Goal: Check status: Check status

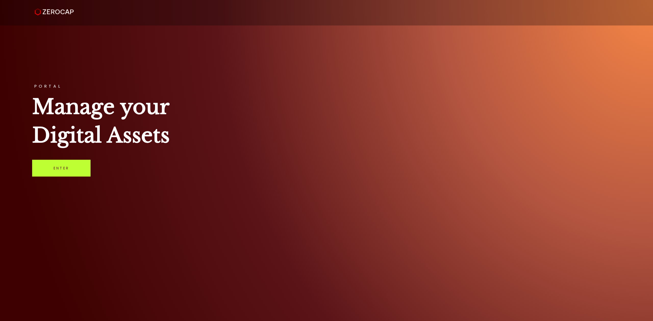
click at [80, 167] on link "Enter" at bounding box center [61, 168] width 58 height 17
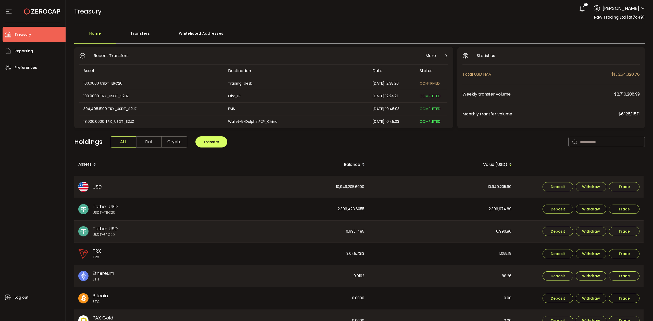
click at [146, 33] on div "Transfers" at bounding box center [140, 35] width 48 height 15
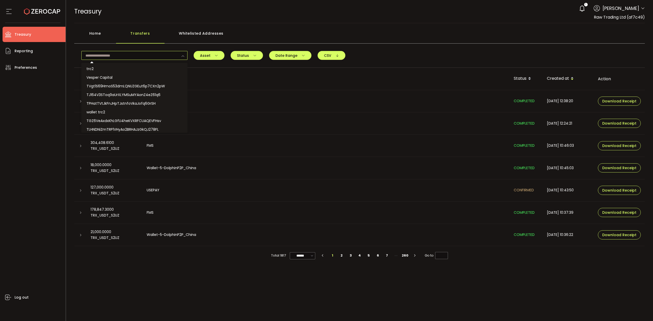
click at [137, 56] on input "text" at bounding box center [134, 55] width 106 height 9
paste input "**********"
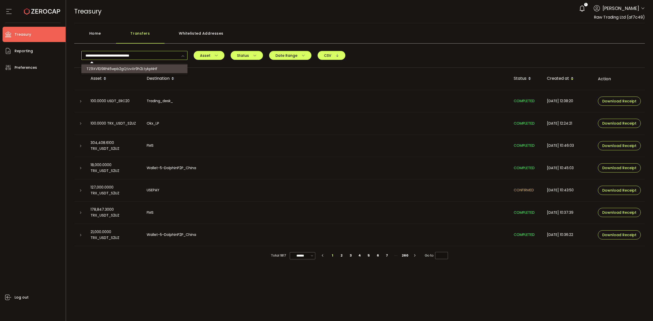
type input "**********"
click at [148, 69] on span "TZ9XV1D9Rhk5wpb2gQtzvXr9h2LtykpNHf" at bounding box center [121, 68] width 71 height 5
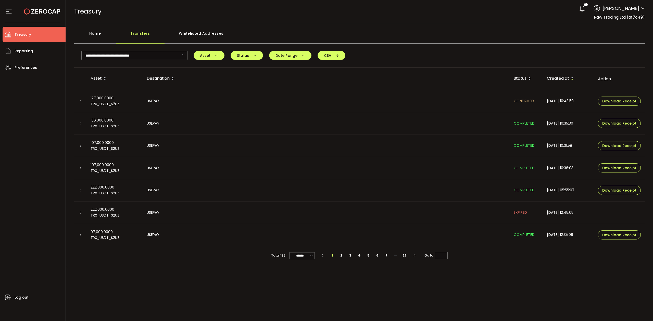
click at [79, 125] on icon at bounding box center [80, 123] width 3 height 3
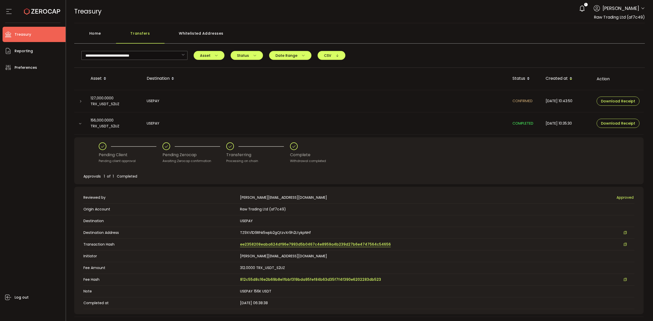
click at [288, 244] on span "ee2358208eaba624df96e7993d5b0467c4e8959a4b239d27b6e4747564c54656" at bounding box center [315, 244] width 151 height 5
drag, startPoint x: 183, startPoint y: 56, endPoint x: 178, endPoint y: 55, distance: 4.5
click at [181, 55] on icon at bounding box center [183, 55] width 6 height 9
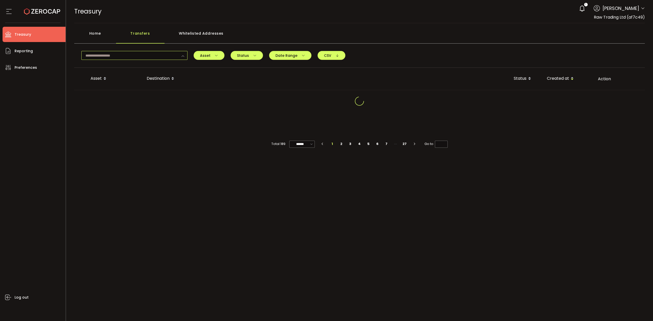
click at [136, 57] on input "text" at bounding box center [134, 55] width 106 height 9
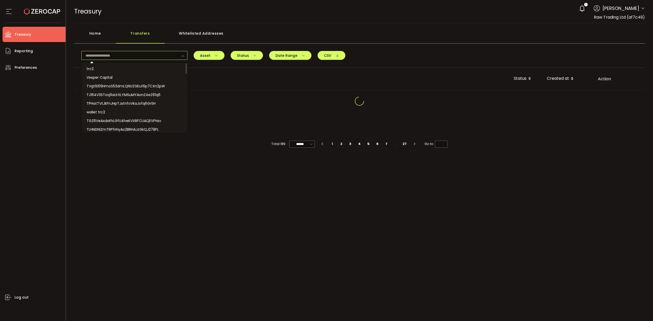
paste input "**********"
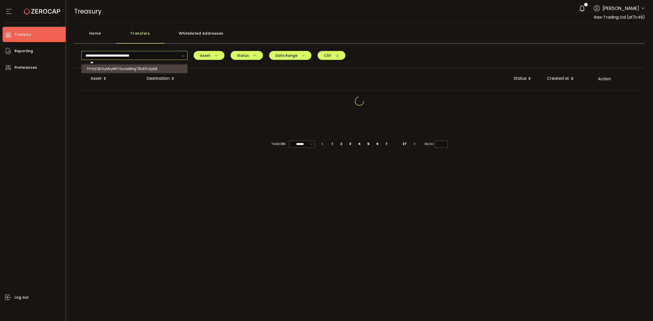
type input "**********"
click at [134, 67] on span "TFnFjCBtXyMtyRRTGutxKBHg78UEFn2ybB" at bounding box center [121, 68] width 71 height 5
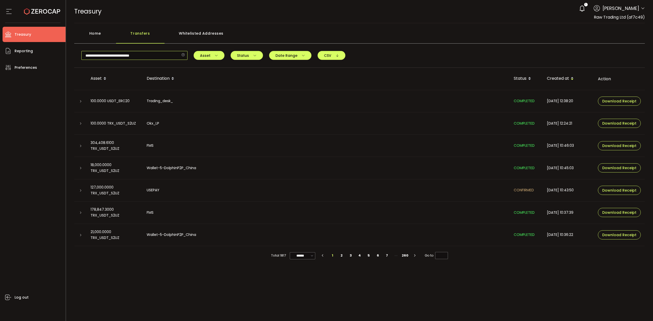
click at [162, 53] on input "**********" at bounding box center [134, 55] width 106 height 9
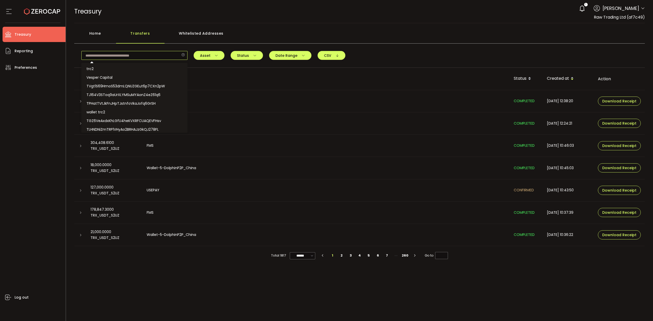
scroll to position [10, 0]
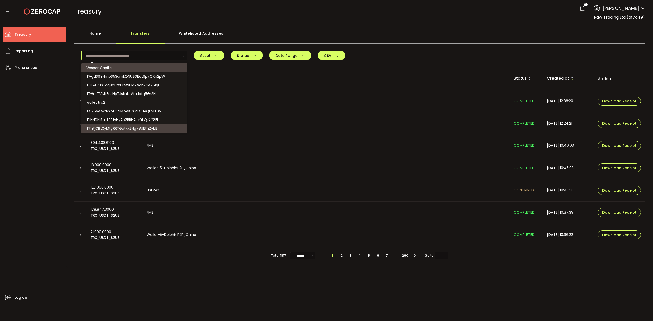
paste input "**********"
type input "**********"
click at [156, 127] on span "TFnFjCBtXyMtyRRTGutxKBHg78UEFn2ybB" at bounding box center [121, 128] width 71 height 5
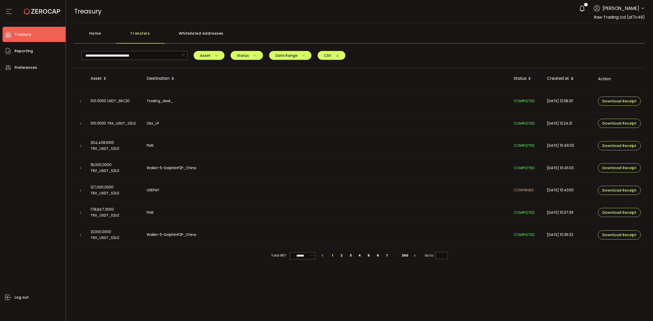
click at [79, 235] on icon at bounding box center [80, 235] width 3 height 3
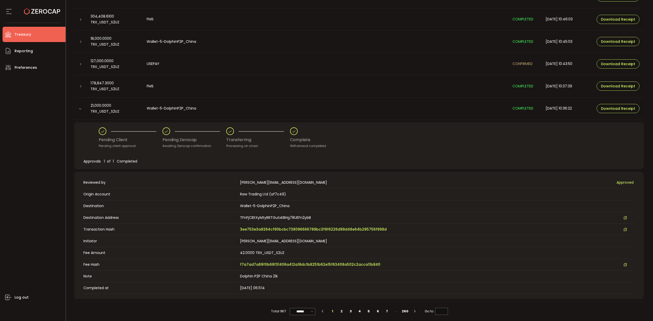
scroll to position [130, 0]
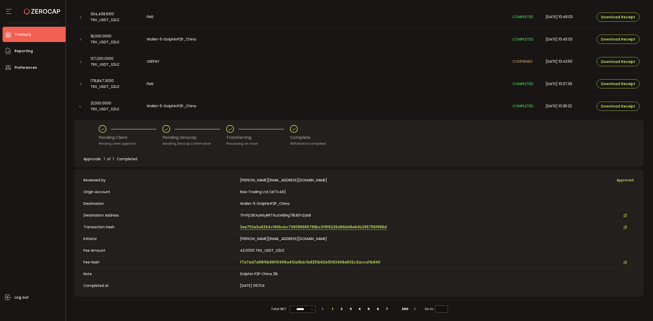
click at [260, 225] on span "3ee753e3a8264cf90bcbc738096666789bc3f9f6226d99d48e64b295756f998d" at bounding box center [313, 227] width 147 height 5
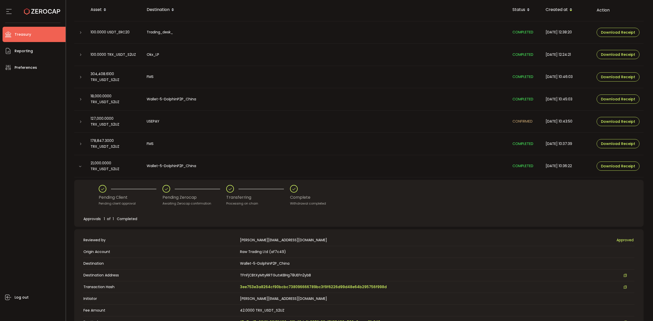
scroll to position [0, 0]
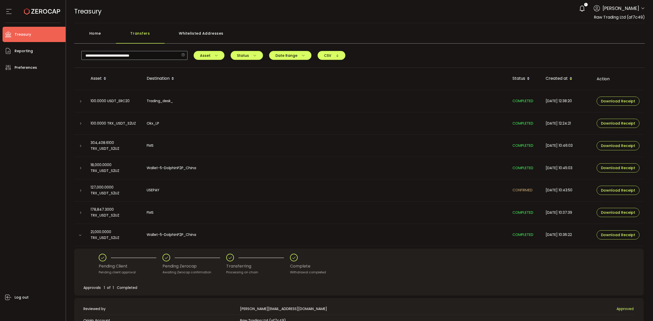
drag, startPoint x: 184, startPoint y: 55, endPoint x: 180, endPoint y: 55, distance: 4.3
click at [184, 55] on icon at bounding box center [183, 55] width 6 height 9
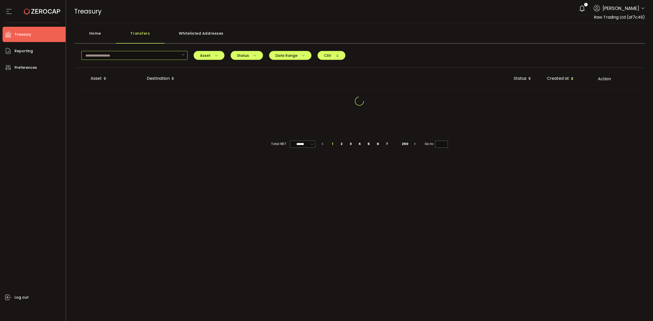
click at [158, 54] on input "text" at bounding box center [134, 55] width 106 height 9
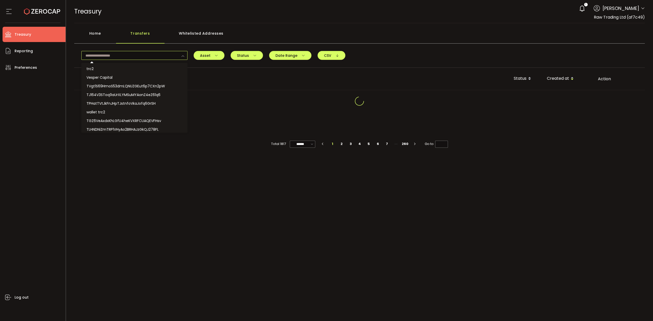
paste input "**********"
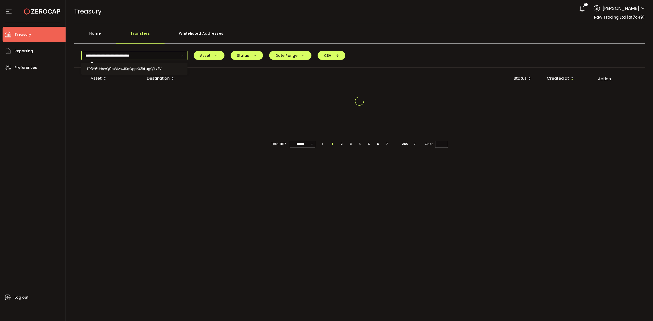
type input "**********"
click at [140, 63] on ul "trc2 Vesper Capital TVgt1S69HmoS53dmLQNUZGEut6p7CXn2pW TJ164V3SToq9aUrXLYMSuMYA…" at bounding box center [134, 69] width 107 height 12
click at [137, 69] on span "TR3Y6UHshQ9oWMwJKqGgprX3kLugQ1LzfV" at bounding box center [123, 68] width 75 height 5
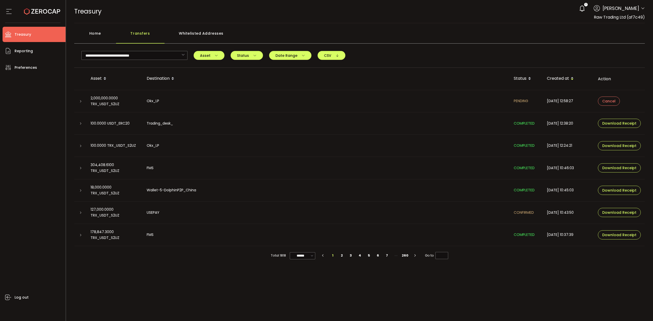
click at [79, 236] on div at bounding box center [80, 235] width 4 height 5
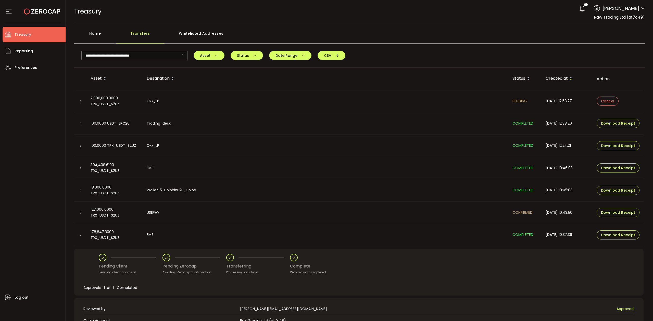
scroll to position [130, 0]
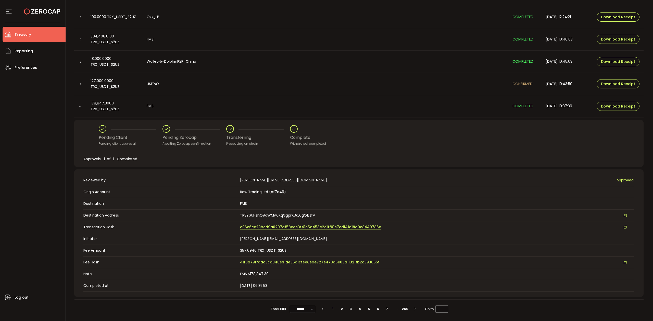
click at [292, 228] on span "c96c6ce29bcd9a0207af58eee3f41c5d453e2c1ff01e7cd141a18a9c8440786e" at bounding box center [310, 227] width 141 height 5
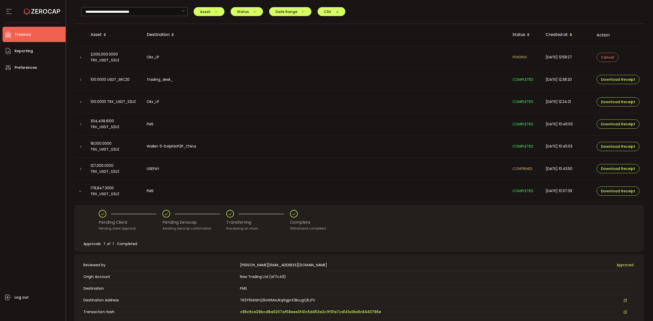
scroll to position [0, 0]
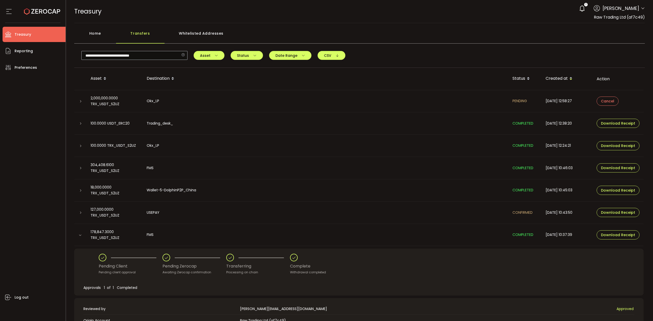
click at [184, 56] on icon at bounding box center [183, 55] width 6 height 9
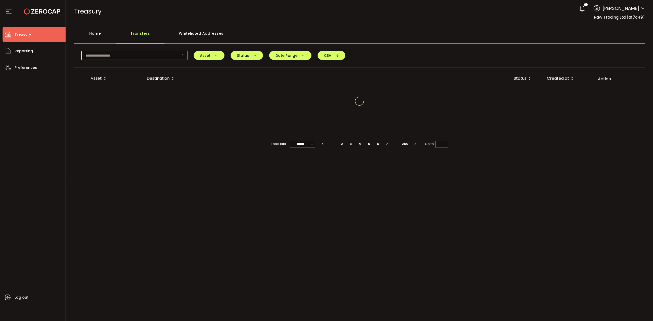
click at [157, 59] on input "text" at bounding box center [134, 55] width 106 height 9
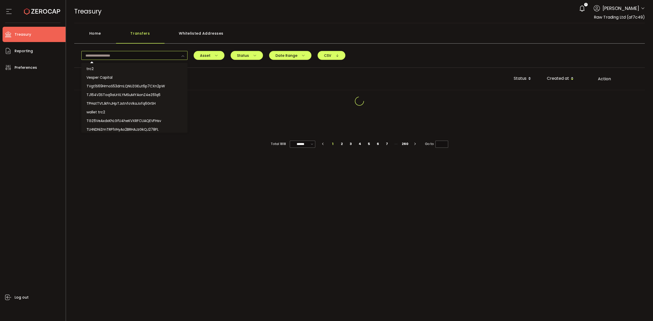
paste input "**********"
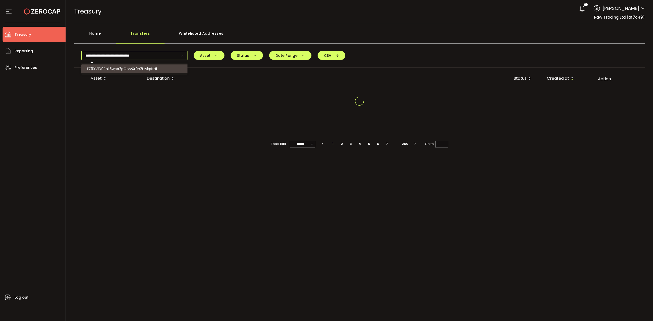
type input "**********"
click at [138, 69] on span "TZ9XV1D9Rhk5wpb2gQtzvXr9h2LtykpNHf" at bounding box center [121, 68] width 71 height 5
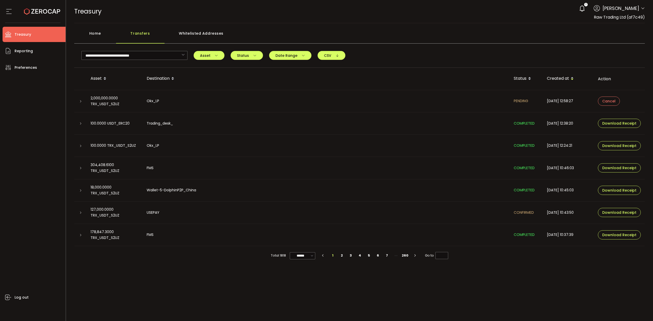
click at [79, 212] on div at bounding box center [80, 212] width 4 height 5
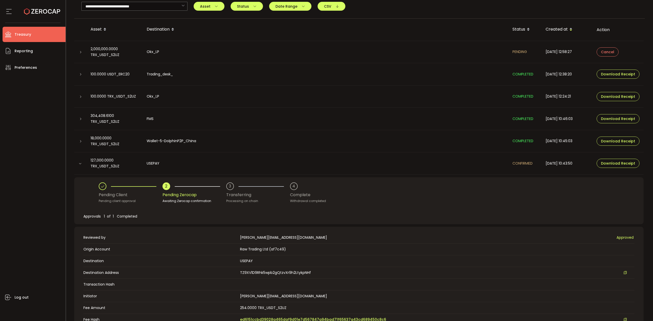
scroll to position [106, 0]
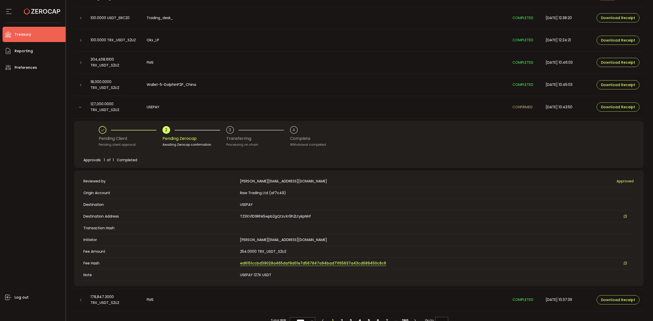
click at [274, 263] on span "ed6151ccbd39028a465daf9d01e7d567847a94bad71f65637a43cd689450c8c6" at bounding box center [313, 263] width 146 height 5
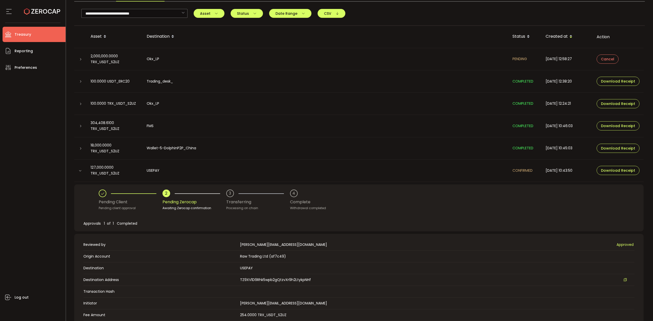
scroll to position [38, 0]
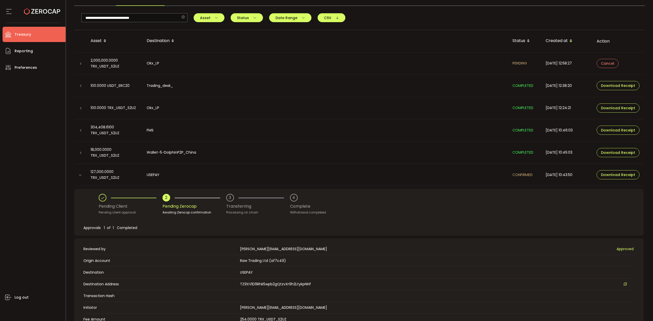
drag, startPoint x: 182, startPoint y: 16, endPoint x: 184, endPoint y: 22, distance: 6.5
click at [182, 16] on icon at bounding box center [183, 17] width 6 height 9
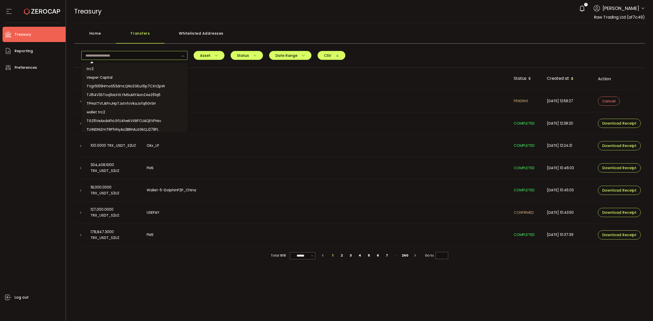
click at [143, 56] on input "text" at bounding box center [134, 55] width 106 height 9
paste input "**********"
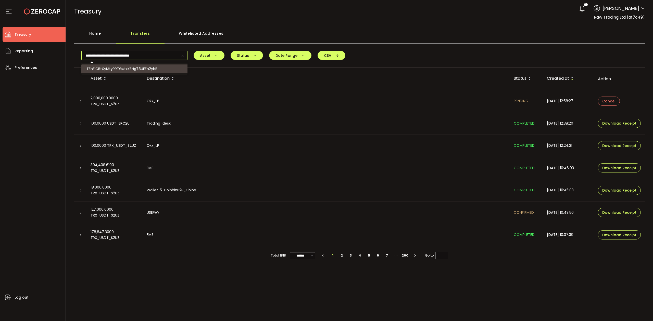
type input "**********"
click at [139, 72] on li "TFnFjCBtXyMtyRRTGutxKBHg78UEFn2ybB" at bounding box center [134, 69] width 107 height 9
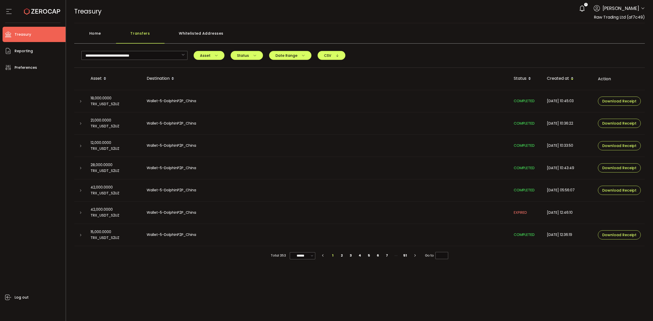
click at [81, 101] on icon at bounding box center [80, 101] width 3 height 3
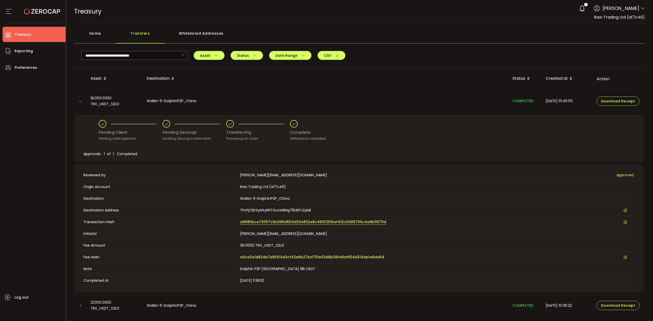
click at [261, 222] on span "a6880bce73057c9a396d553d33e802e8c46311305af412c5089700c4a9b0670d" at bounding box center [313, 222] width 146 height 5
click at [186, 53] on input "text" at bounding box center [134, 55] width 106 height 9
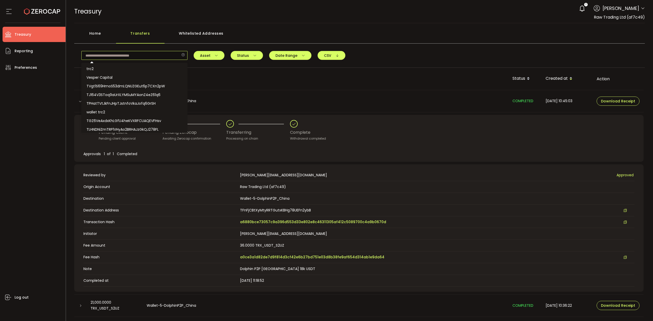
scroll to position [10, 0]
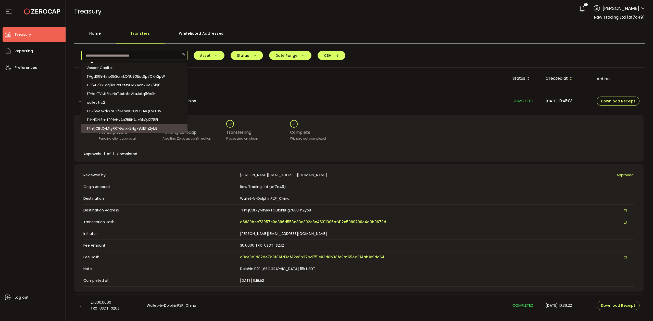
click at [183, 55] on icon at bounding box center [183, 55] width 6 height 9
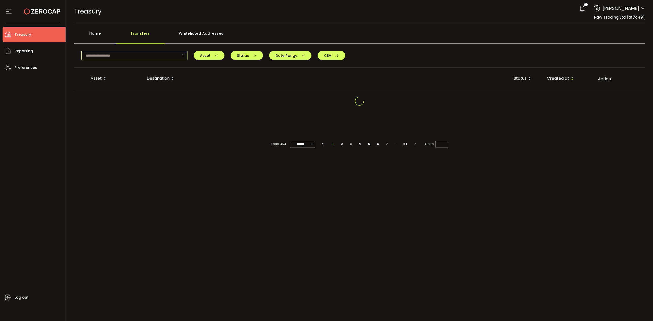
click at [152, 57] on input "text" at bounding box center [134, 55] width 106 height 9
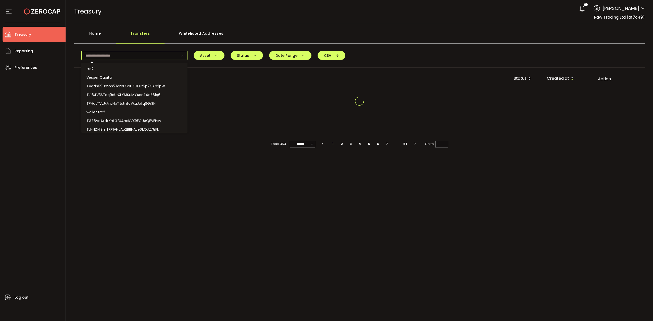
paste input "**********"
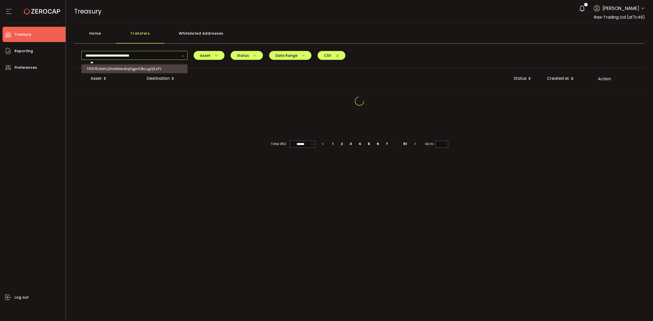
type input "**********"
click at [142, 69] on span "TR3Y6UHshQ9oWMwJKqGgprX3kLugQ1LzfV" at bounding box center [123, 68] width 75 height 5
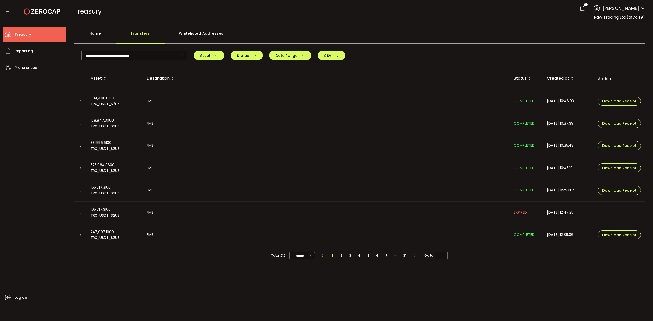
click at [81, 100] on icon at bounding box center [80, 101] width 3 height 3
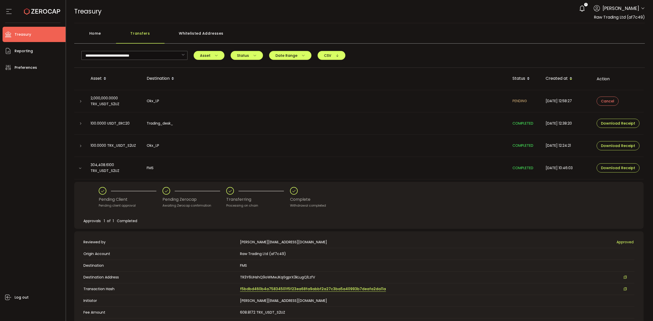
click at [300, 288] on span "f5bdbd460b4a75834501f5f23ea68fa9abbf2a27c3ba5a40993b7deafa2da11a" at bounding box center [313, 289] width 146 height 5
click at [77, 170] on div at bounding box center [80, 167] width 12 height 5
click at [79, 170] on icon at bounding box center [80, 168] width 3 height 3
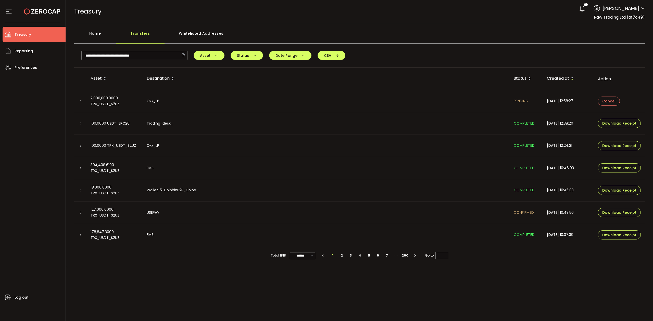
click at [182, 55] on icon at bounding box center [183, 55] width 6 height 9
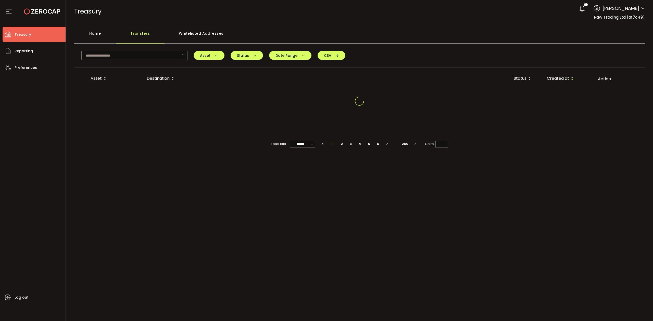
click at [100, 36] on div "Home" at bounding box center [95, 35] width 42 height 15
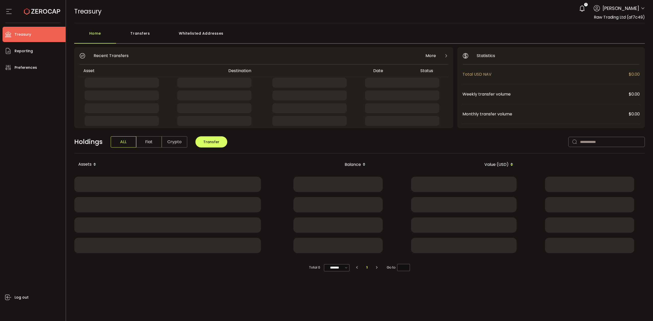
click at [134, 37] on div "Transfers" at bounding box center [140, 35] width 48 height 15
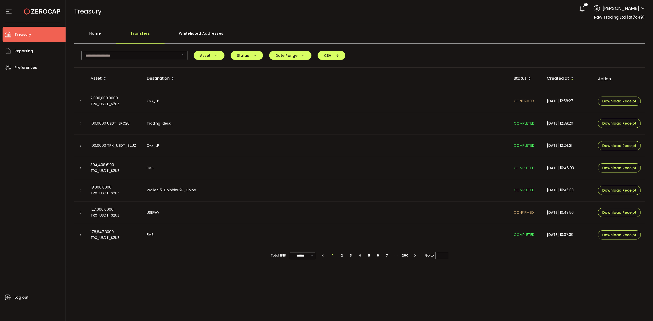
click at [80, 101] on icon at bounding box center [80, 101] width 3 height 3
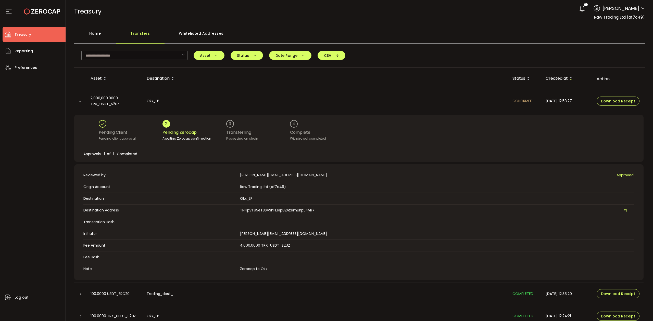
click at [81, 100] on icon at bounding box center [80, 101] width 3 height 3
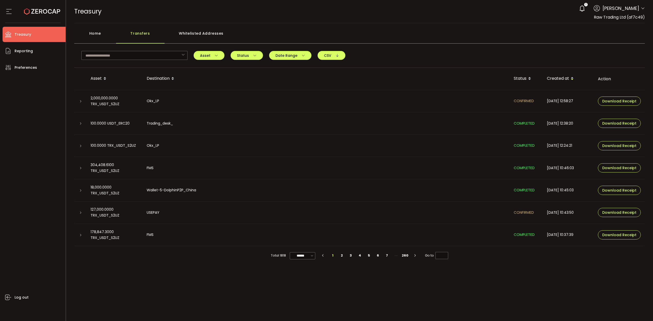
click at [80, 102] on icon at bounding box center [80, 101] width 3 height 3
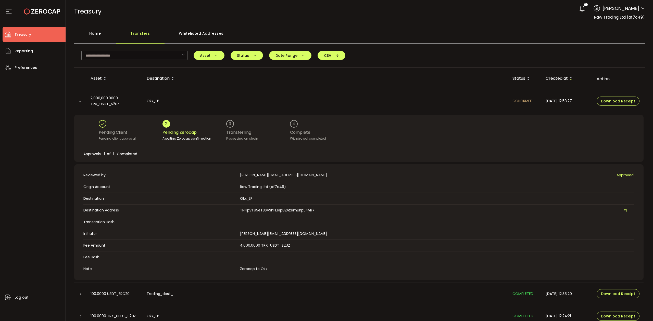
click at [80, 102] on icon at bounding box center [80, 101] width 3 height 3
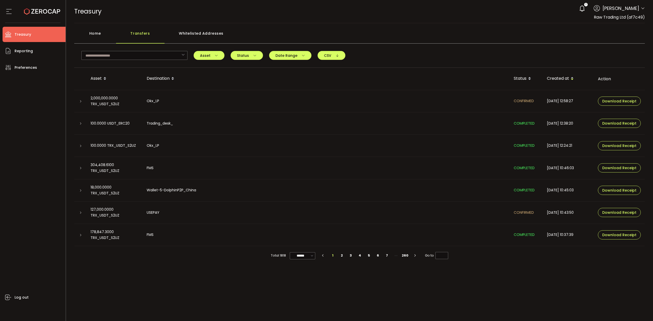
click at [80, 102] on icon at bounding box center [80, 101] width 3 height 3
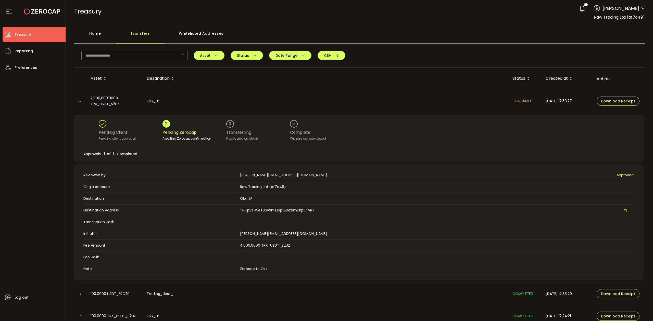
click at [79, 100] on icon at bounding box center [80, 101] width 3 height 3
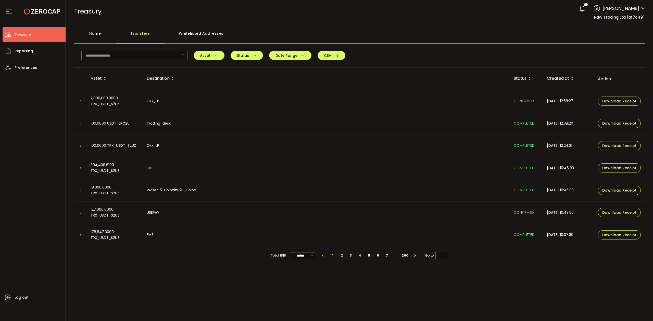
click at [80, 146] on icon at bounding box center [80, 146] width 3 height 3
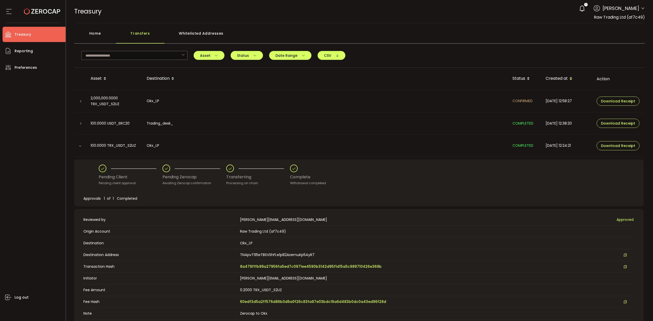
click at [80, 146] on icon at bounding box center [80, 146] width 3 height 3
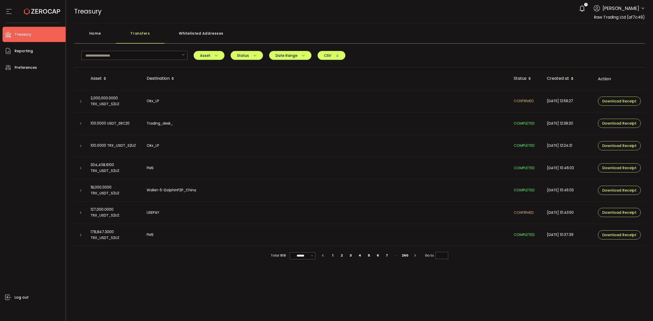
click at [81, 141] on td at bounding box center [80, 146] width 12 height 22
click at [82, 145] on div at bounding box center [80, 145] width 4 height 5
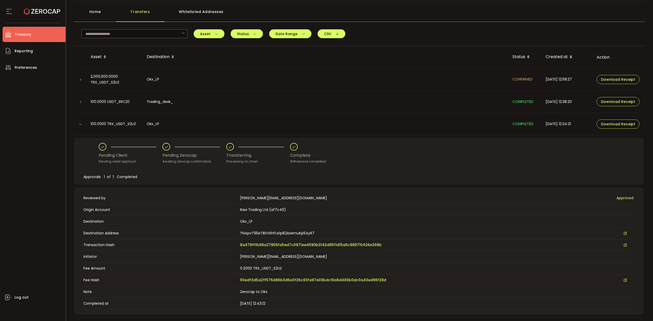
scroll to position [34, 0]
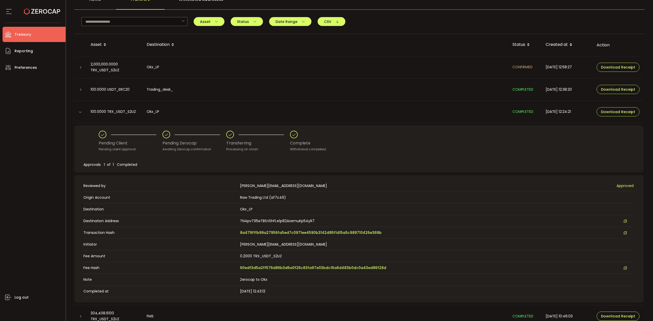
click at [79, 111] on icon at bounding box center [80, 112] width 3 height 3
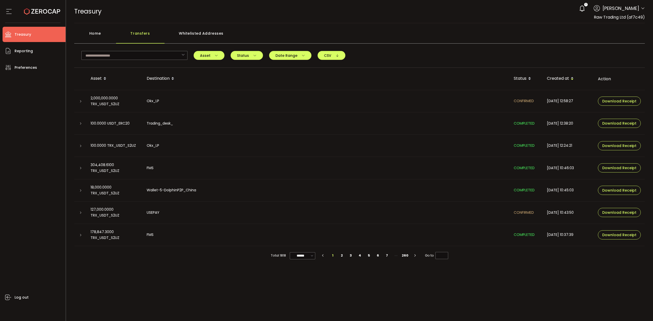
click at [81, 124] on icon at bounding box center [80, 123] width 3 height 3
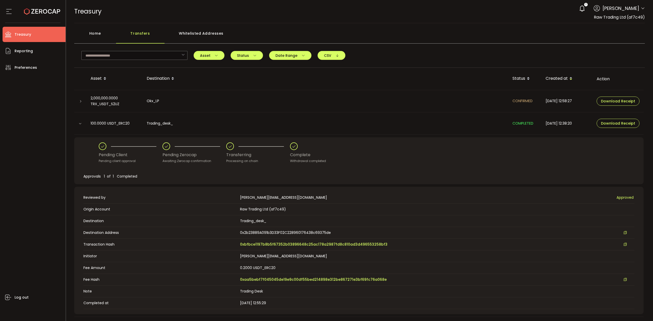
click at [81, 124] on icon at bounding box center [80, 123] width 3 height 3
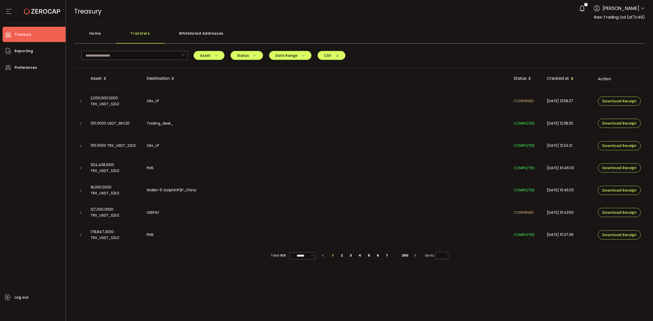
drag, startPoint x: 94, startPoint y: 36, endPoint x: 116, endPoint y: 34, distance: 22.0
click at [94, 35] on div "Home" at bounding box center [95, 35] width 42 height 15
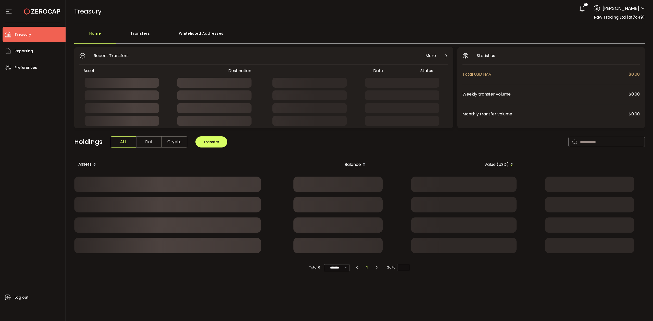
click at [124, 33] on div "Transfers" at bounding box center [140, 35] width 48 height 15
